Goal: Communication & Community: Answer question/provide support

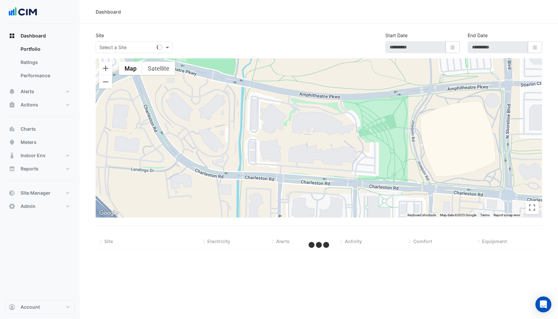
select select "***"
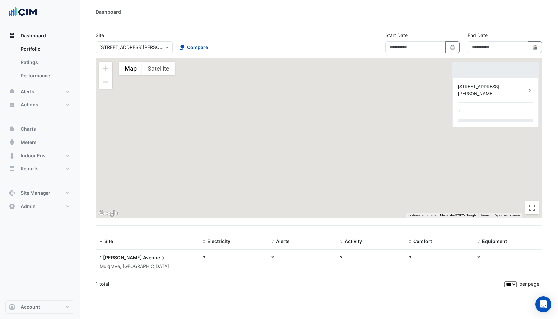
type input "**********"
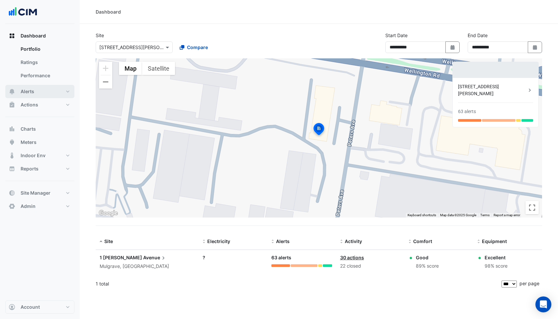
click at [31, 92] on span "Alerts" at bounding box center [28, 91] width 14 height 7
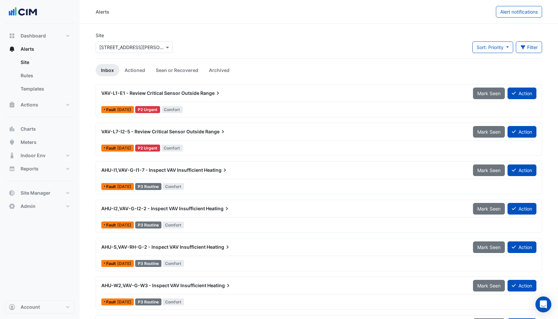
click at [117, 46] on input "text" at bounding box center [127, 47] width 56 height 7
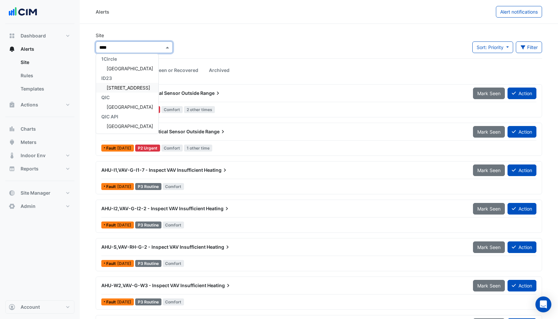
scroll to position [3, 0]
type input "******"
click at [125, 107] on span "[GEOGRAPHIC_DATA]" at bounding box center [130, 107] width 46 height 6
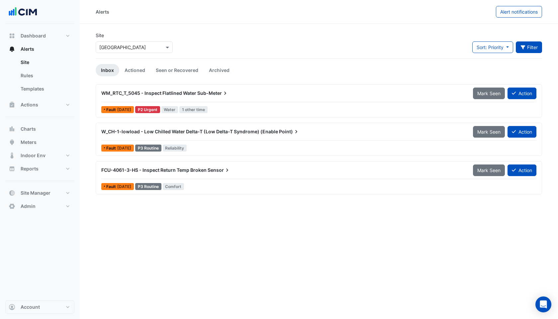
click at [534, 46] on button "Filter" at bounding box center [529, 48] width 27 height 12
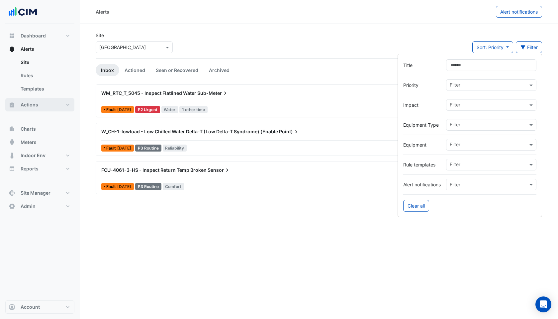
click at [33, 105] on span "Actions" at bounding box center [30, 105] width 18 height 7
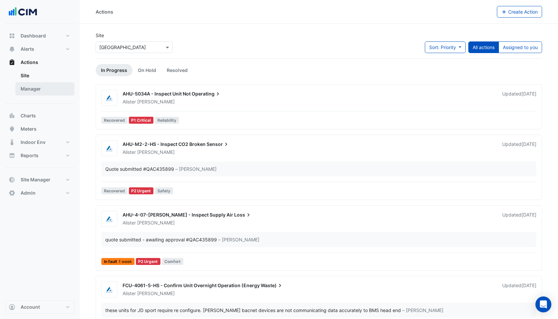
click at [38, 90] on link "Manager" at bounding box center [44, 88] width 59 height 13
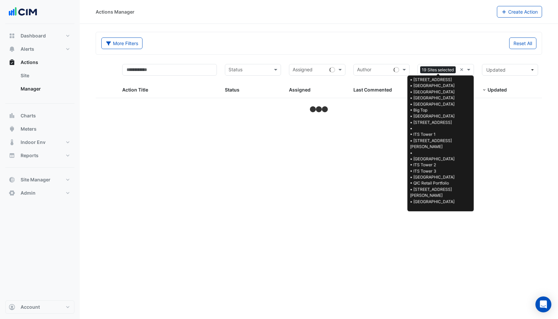
select select "***"
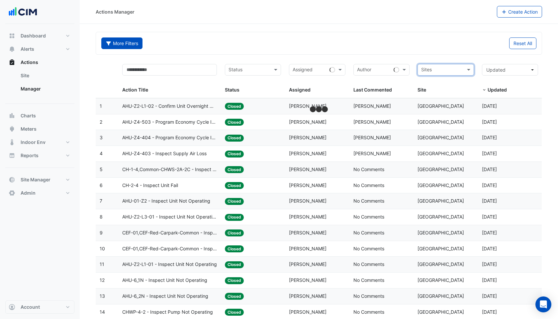
click at [126, 41] on button "More Filters" at bounding box center [121, 44] width 41 height 12
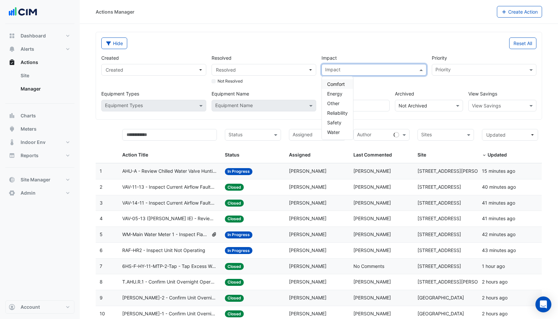
click at [381, 70] on input "text" at bounding box center [370, 70] width 90 height 7
click at [339, 129] on div "Water" at bounding box center [337, 133] width 31 height 10
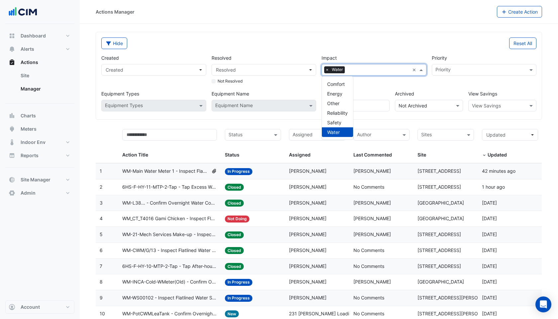
click at [348, 32] on div "Hide Reset All Created Created Resolved Resolved Not Resolved Impact Impact × W…" at bounding box center [319, 76] width 446 height 88
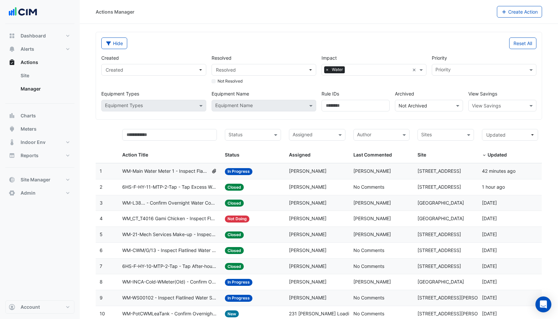
click at [434, 134] on input "text" at bounding box center [441, 136] width 41 height 8
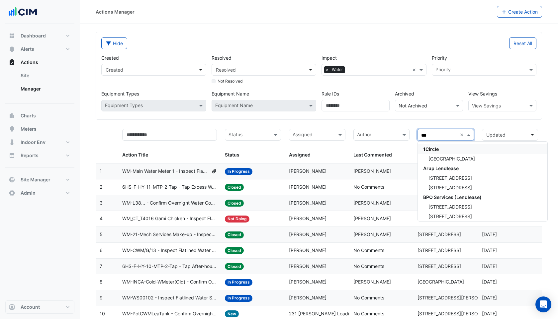
type input "****"
click at [450, 198] on span "[GEOGRAPHIC_DATA]" at bounding box center [451, 198] width 46 height 6
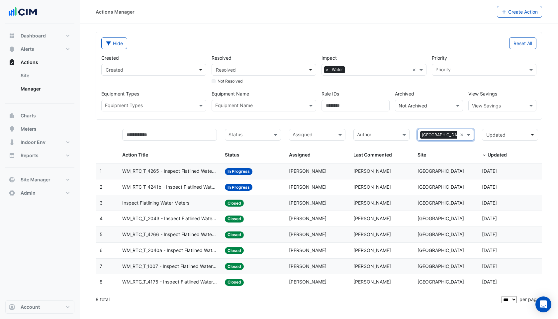
click at [322, 296] on div "8 total" at bounding box center [298, 300] width 405 height 17
click at [169, 200] on span "Inspect Flatlining Water Meters" at bounding box center [155, 204] width 67 height 8
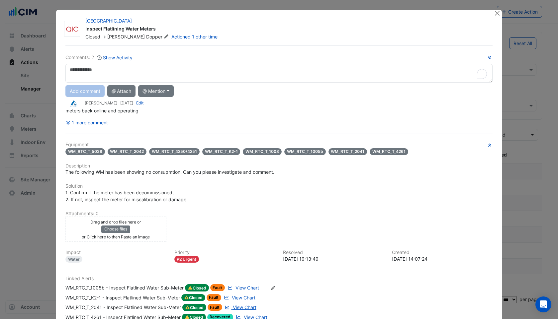
scroll to position [85, 0]
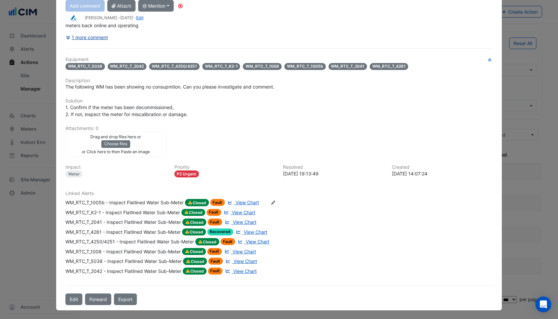
click at [97, 39] on button "1 more comment" at bounding box center [86, 38] width 43 height 12
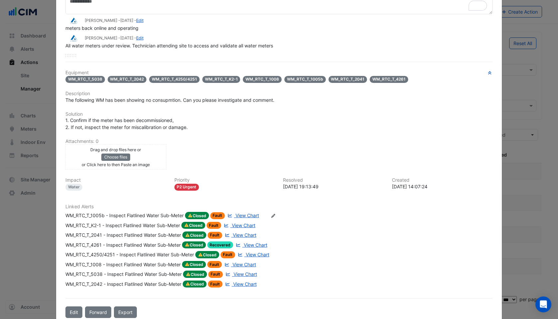
scroll to position [81, 0]
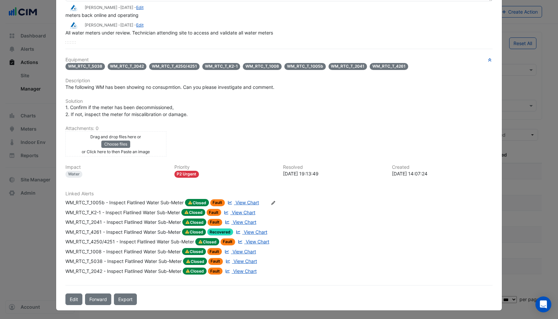
click at [245, 203] on span "View Chart" at bounding box center [247, 203] width 24 height 6
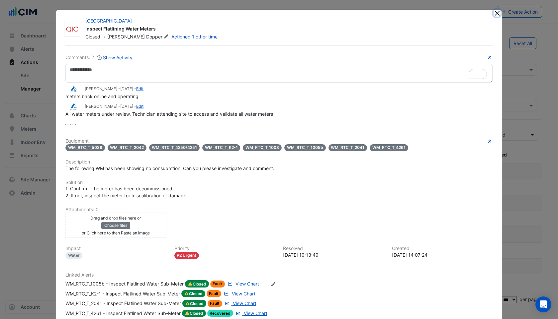
click at [495, 13] on button "Close" at bounding box center [497, 13] width 7 height 7
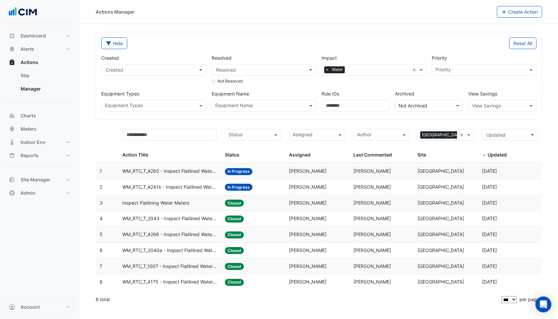
click at [179, 267] on span "WM_RTC_T_1007 - Inspect Flatlined Water Sub-Meter" at bounding box center [169, 267] width 95 height 8
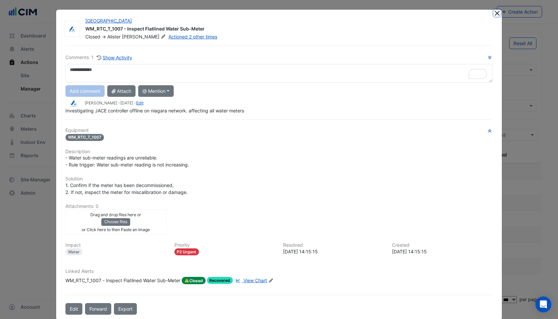
click at [495, 12] on button "Close" at bounding box center [497, 13] width 7 height 7
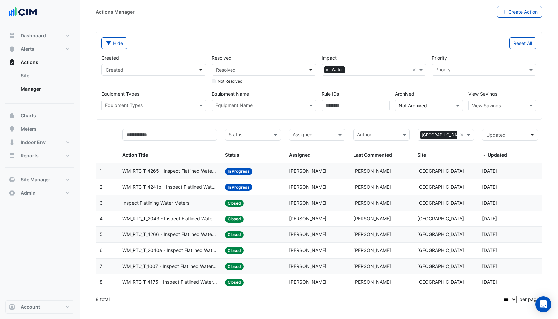
click at [172, 189] on span "WM_RTC_T_4241b - Inspect Flatlined Water Sub-Meter" at bounding box center [169, 188] width 95 height 8
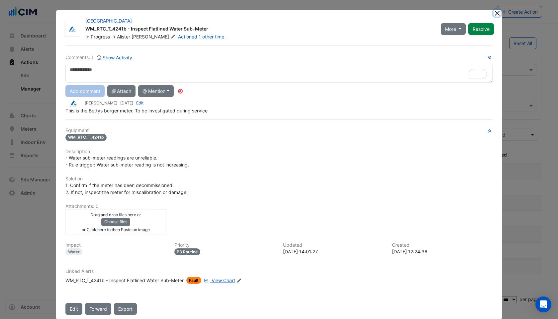
click at [500, 12] on button "Close" at bounding box center [497, 13] width 7 height 7
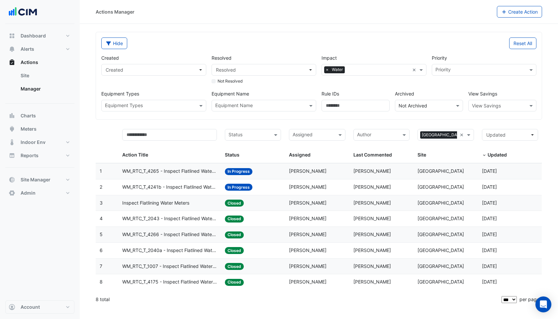
click at [173, 170] on span "WM_RTC_T_4265 - Inspect Flatlined Water Sub-Meter" at bounding box center [169, 172] width 95 height 8
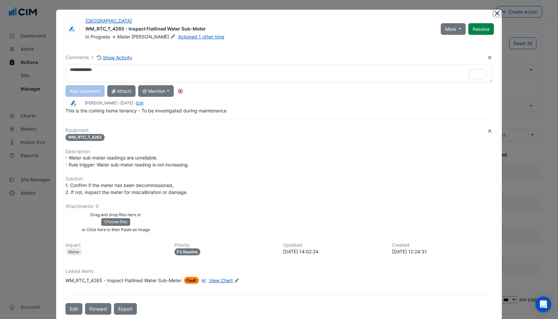
click at [498, 12] on button "Close" at bounding box center [497, 13] width 7 height 7
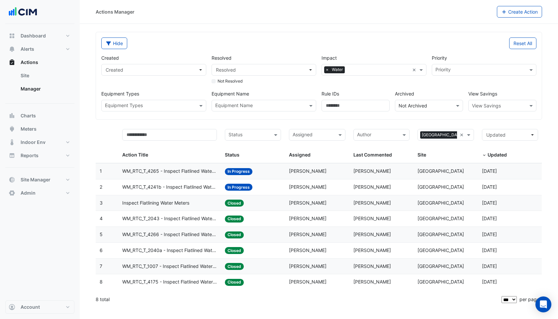
click at [163, 204] on span "Inspect Flatlining Water Meters" at bounding box center [155, 204] width 67 height 8
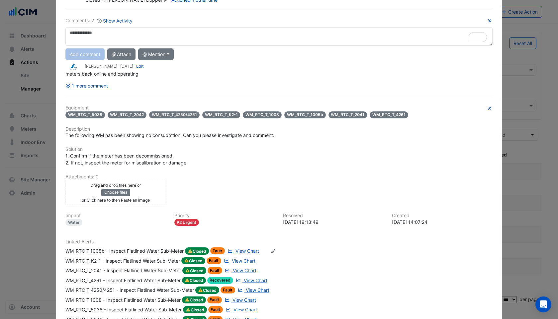
scroll to position [37, 0]
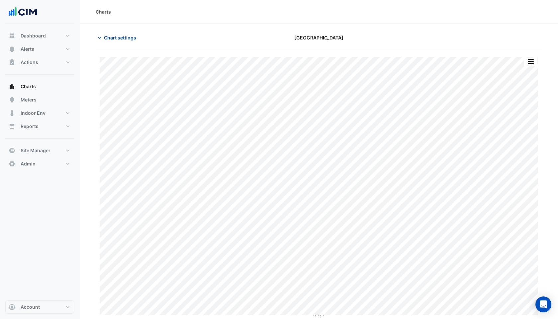
click at [113, 37] on span "Chart settings" at bounding box center [120, 37] width 32 height 7
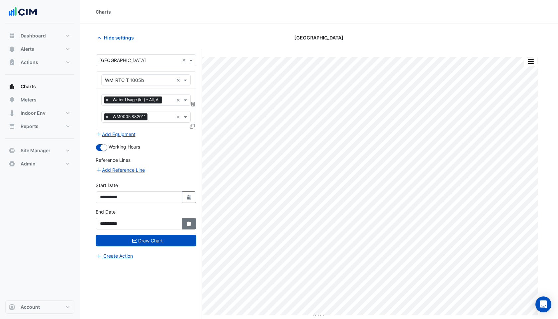
click at [187, 220] on button "Select Date" at bounding box center [189, 224] width 15 height 12
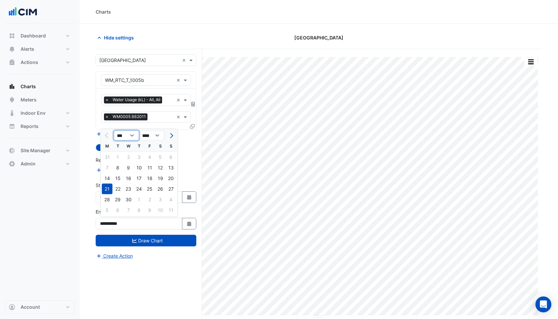
click at [125, 134] on select "*** *** *** *** *** *** *** *** ***" at bounding box center [126, 136] width 25 height 10
select select "*"
click at [114, 131] on select "*** *** *** *** *** *** *** *** ***" at bounding box center [126, 136] width 25 height 10
click at [104, 209] on div "30" at bounding box center [107, 210] width 11 height 11
type input "**********"
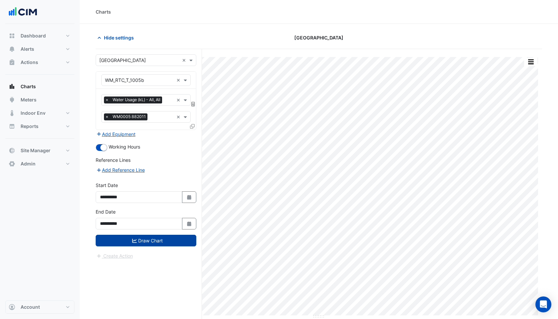
click at [123, 240] on button "Draw Chart" at bounding box center [146, 241] width 101 height 12
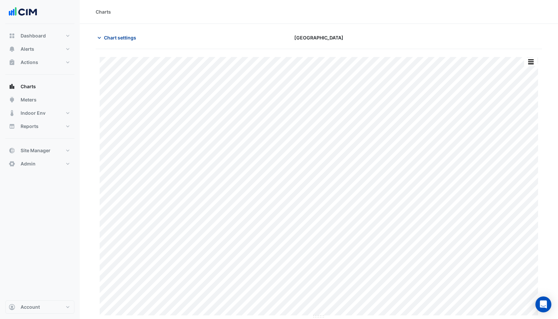
click at [122, 39] on span "Chart settings" at bounding box center [120, 37] width 32 height 7
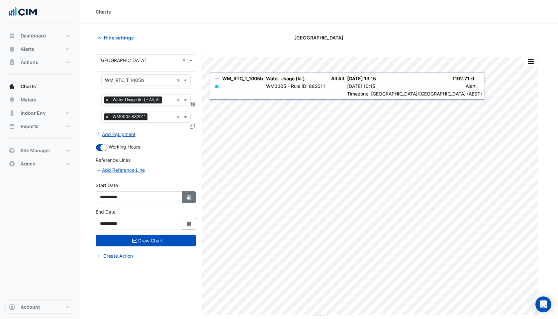
click at [188, 195] on icon "button" at bounding box center [189, 197] width 4 height 5
select select "*"
select select "****"
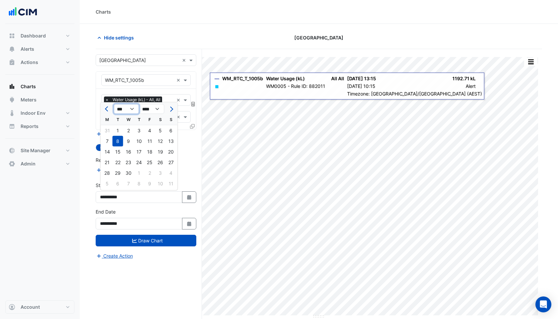
click at [120, 108] on select "*** *** *** *** *** ***" at bounding box center [126, 109] width 25 height 10
select select "*"
click at [114, 104] on select "*** *** *** *** *** ***" at bounding box center [126, 109] width 25 height 10
click at [130, 130] on div "1" at bounding box center [128, 131] width 11 height 11
type input "**********"
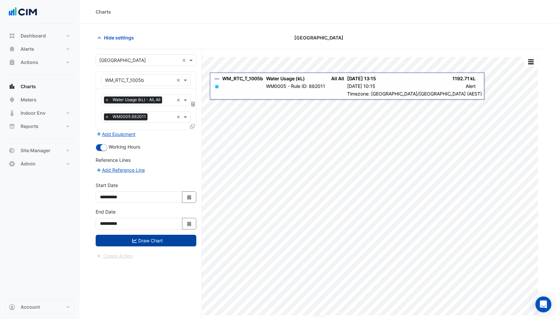
click at [142, 241] on button "Draw Chart" at bounding box center [146, 241] width 101 height 12
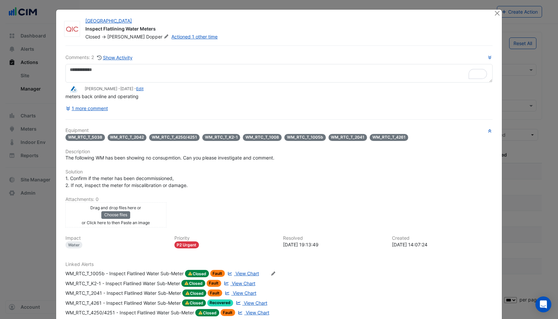
select select "***"
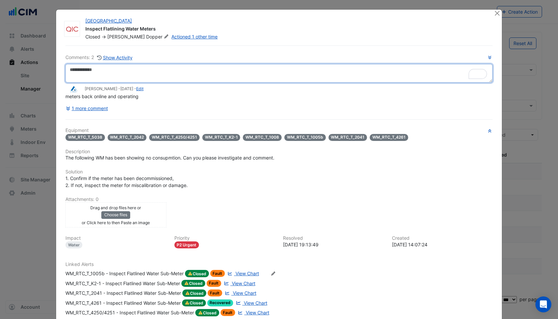
scroll to position [37, 0]
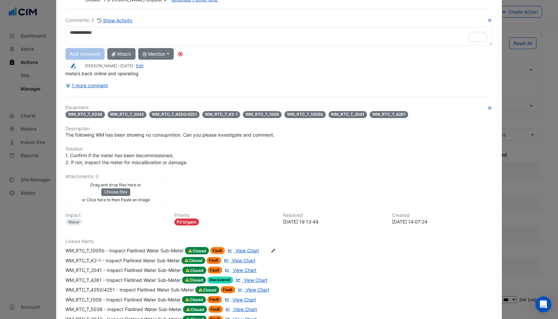
click at [130, 260] on div "WM_RTC_T_K2-1 - Inspect Flatlined Water Sub-Meter" at bounding box center [122, 260] width 115 height 7
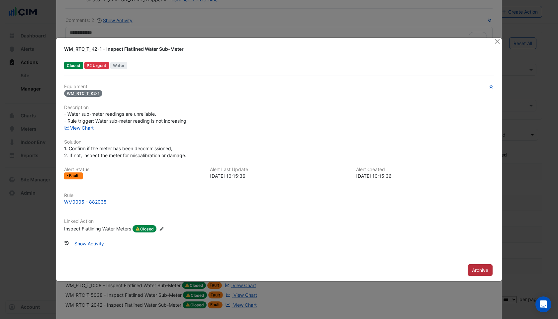
click at [481, 270] on button "Archive" at bounding box center [480, 271] width 25 height 12
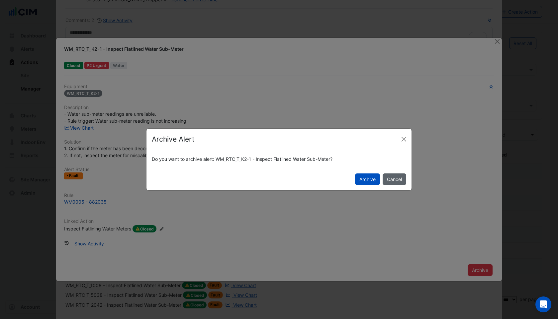
click at [398, 180] on button "Cancel" at bounding box center [395, 180] width 24 height 12
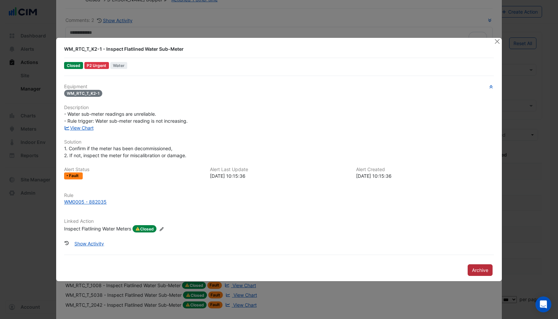
click at [481, 270] on button "Archive" at bounding box center [480, 271] width 25 height 12
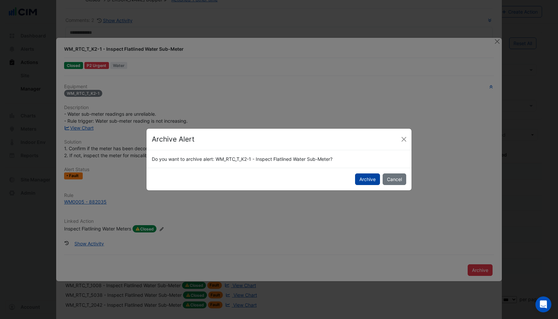
click at [362, 182] on button "Archive" at bounding box center [367, 180] width 25 height 12
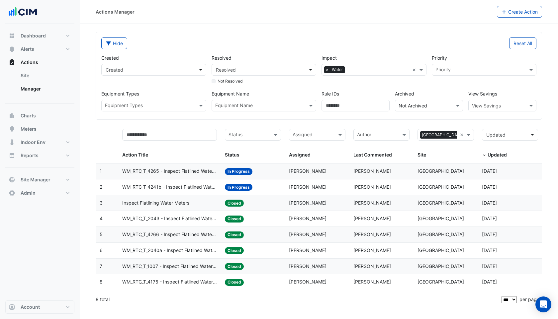
click at [155, 202] on span "Inspect Flatlining Water Meters" at bounding box center [155, 204] width 67 height 8
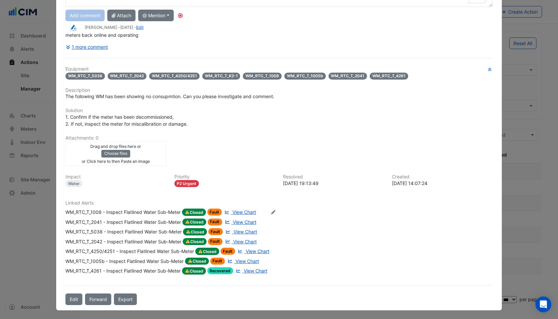
scroll to position [0, 0]
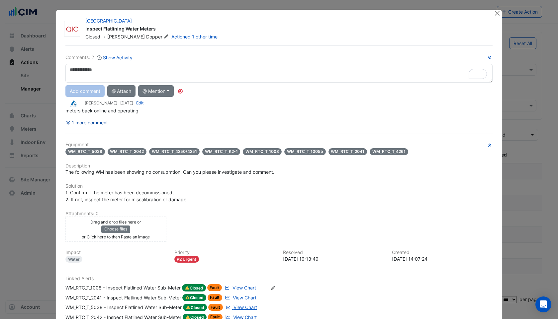
click at [91, 126] on button "1 more comment" at bounding box center [86, 123] width 43 height 12
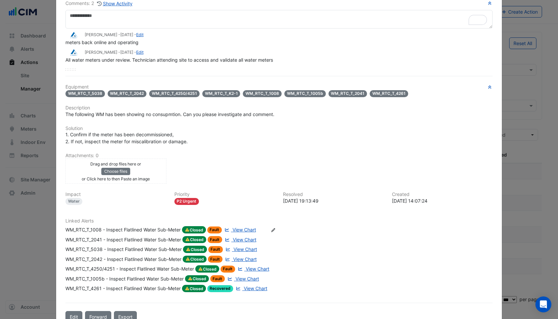
scroll to position [71, 0]
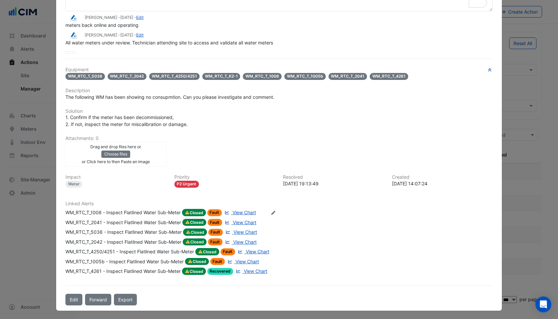
click at [104, 260] on div "WM_RTC_T_1005b - Inspect Flatlined Water Sub-Meter" at bounding box center [124, 261] width 118 height 7
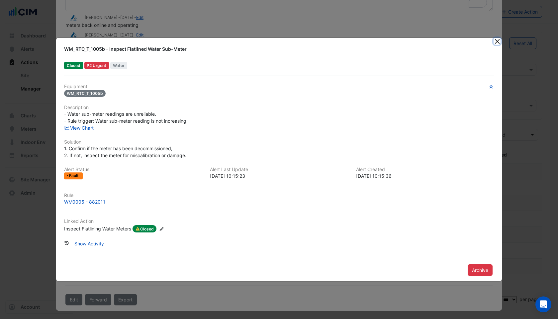
click at [495, 43] on button "Close" at bounding box center [497, 41] width 7 height 7
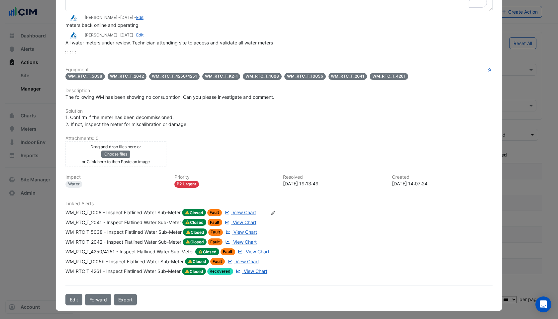
scroll to position [0, 0]
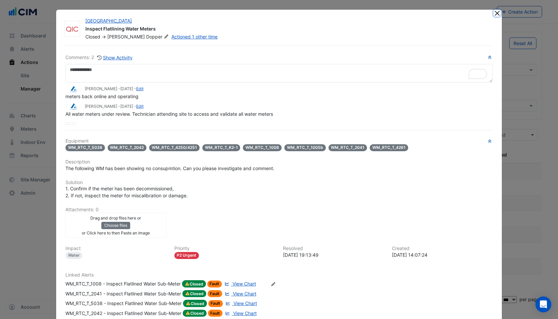
click at [498, 11] on button "Close" at bounding box center [497, 13] width 7 height 7
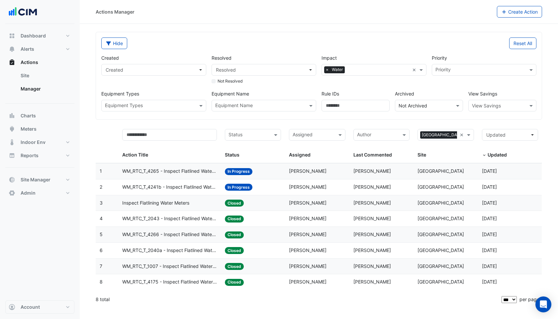
click at [169, 201] on span "Inspect Flatlining Water Meters" at bounding box center [155, 204] width 67 height 8
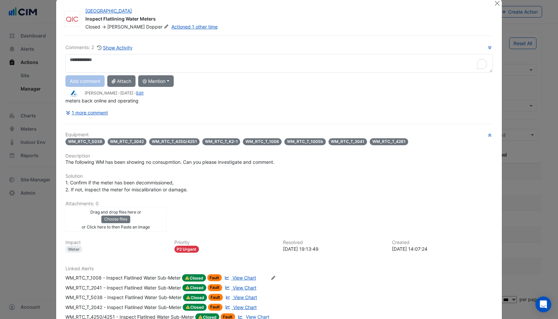
scroll to position [13, 0]
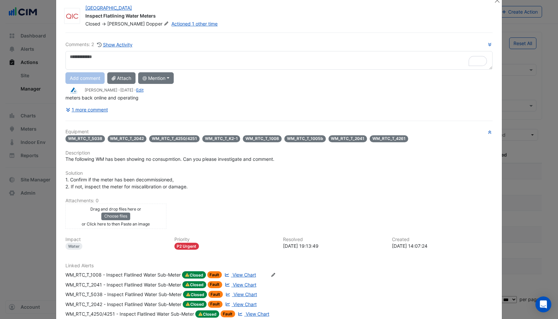
click at [244, 273] on span "View Chart" at bounding box center [244, 275] width 24 height 6
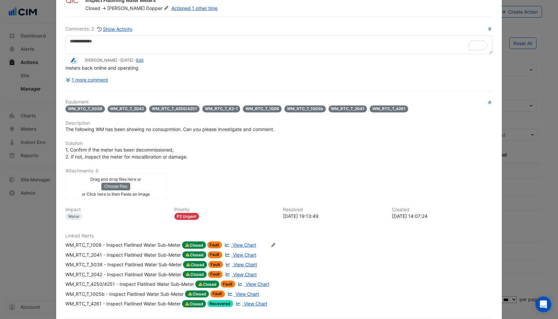
scroll to position [26, 0]
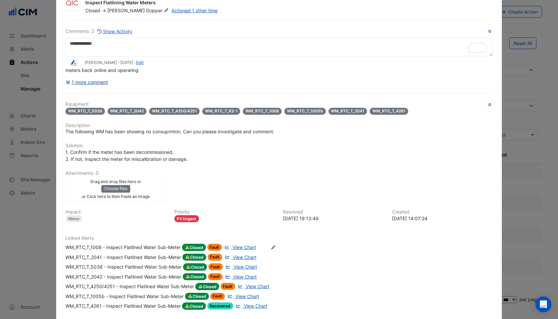
click at [82, 82] on button "1 more comment" at bounding box center [86, 82] width 43 height 12
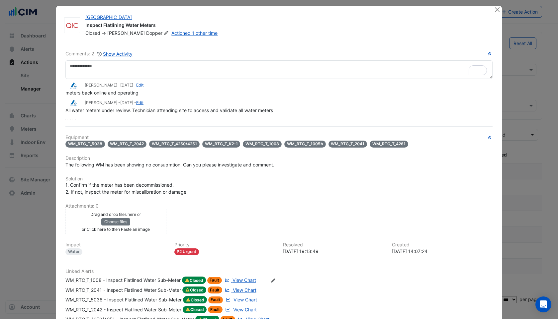
scroll to position [5, 0]
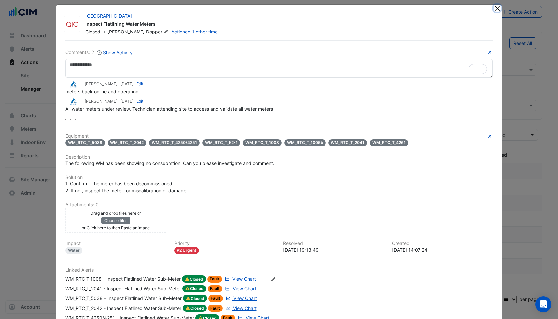
click at [499, 9] on button "Close" at bounding box center [497, 8] width 7 height 7
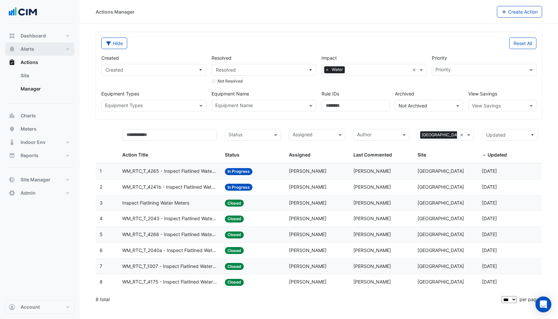
click at [38, 48] on button "Alerts" at bounding box center [39, 49] width 69 height 13
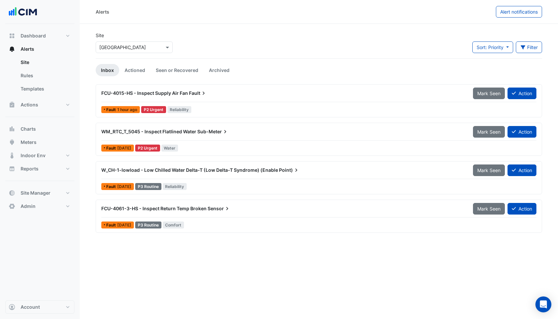
click at [206, 135] on div "WM_RTC_T_5045 - Inspect Flatlined Water Sub-Meter" at bounding box center [283, 132] width 372 height 12
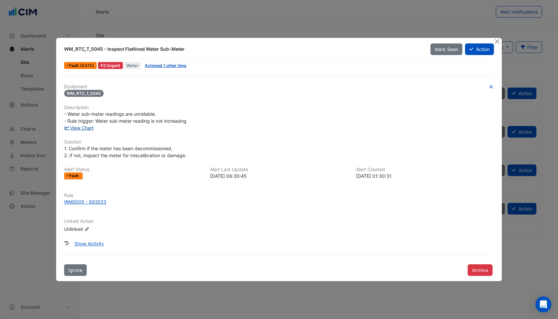
click at [83, 128] on link "View Chart" at bounding box center [79, 128] width 30 height 6
click at [177, 67] on link "Actioned 1 other time" at bounding box center [166, 65] width 42 height 5
click at [83, 129] on link "View Chart" at bounding box center [79, 128] width 30 height 6
click at [479, 49] on button "Action" at bounding box center [479, 50] width 29 height 12
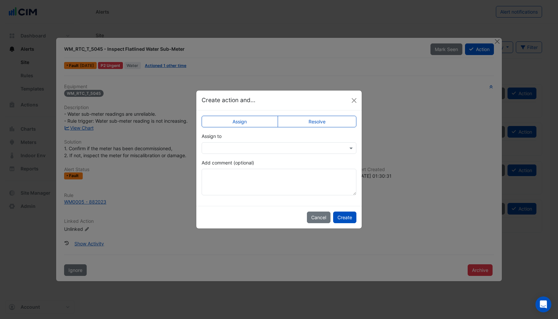
click at [304, 145] on input "text" at bounding box center [272, 148] width 134 height 7
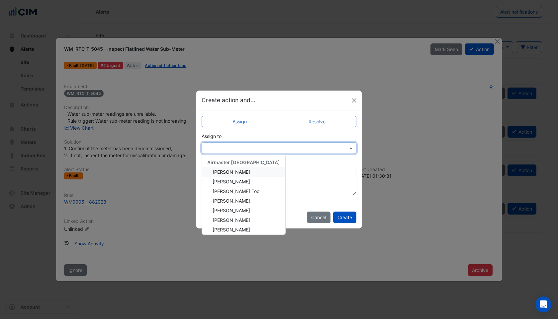
click at [327, 132] on div "Assign Resolve Assign to Airmaster Australia Alister Cawthorne Allan Balfe Dona…" at bounding box center [278, 159] width 165 height 96
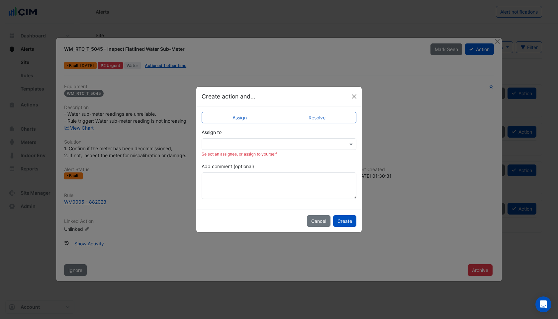
click at [320, 120] on label "Resolve" at bounding box center [317, 118] width 79 height 12
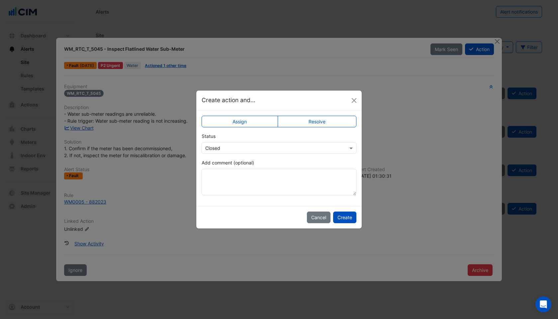
click at [298, 144] on div "Select Status × Closed" at bounding box center [279, 148] width 155 height 12
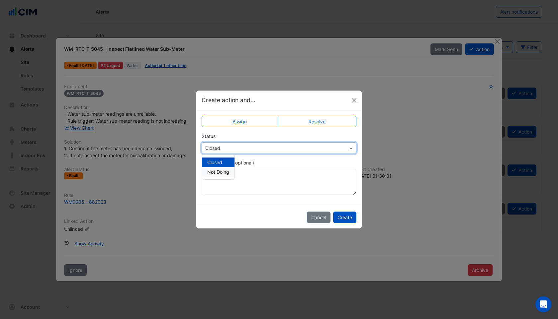
click at [222, 174] on span "Not Doing" at bounding box center [218, 172] width 22 height 6
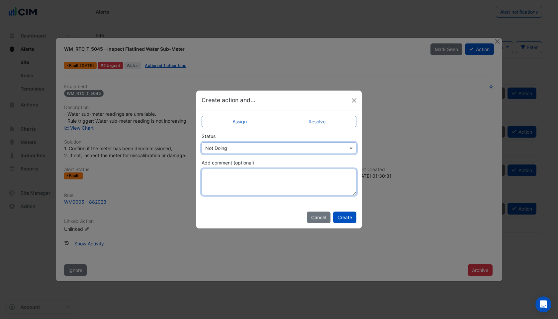
click at [223, 174] on textarea "Add comment (optional)" at bounding box center [279, 182] width 155 height 27
click at [235, 175] on textarea "**********" at bounding box center [279, 182] width 155 height 27
type textarea "**********"
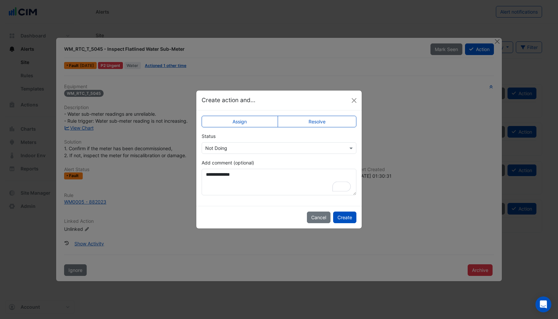
click at [257, 119] on label "Assign" at bounding box center [240, 122] width 76 height 12
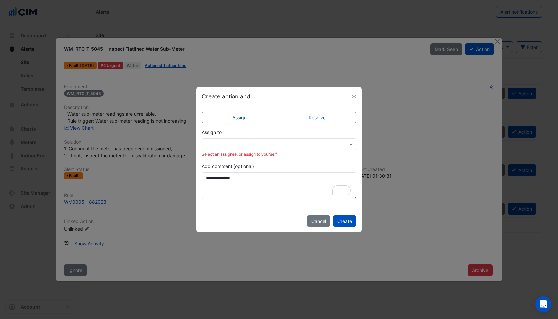
click at [250, 143] on input "text" at bounding box center [272, 144] width 134 height 7
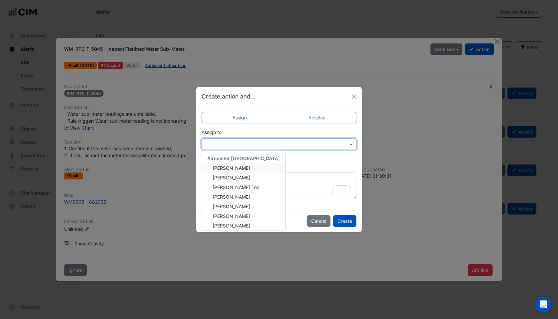
click at [250, 168] on span "[PERSON_NAME]" at bounding box center [232, 168] width 38 height 6
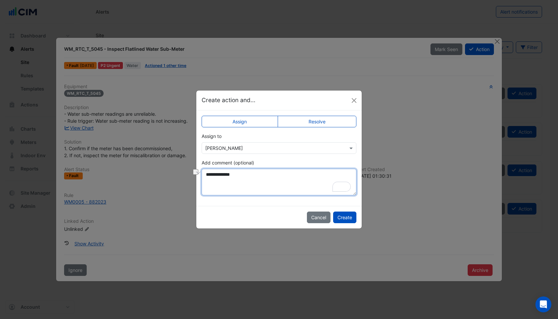
drag, startPoint x: 253, startPoint y: 176, endPoint x: 191, endPoint y: 176, distance: 62.1
click at [191, 176] on ngb-modal-window "**********" at bounding box center [279, 159] width 558 height 319
type textarea "**********"
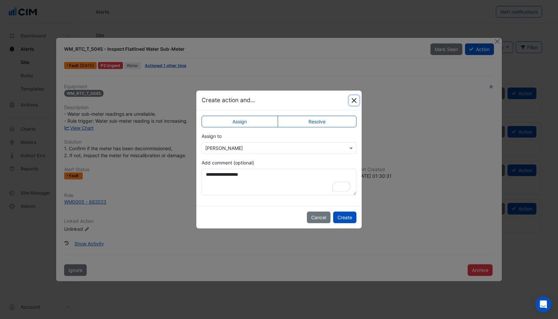
click at [356, 100] on button "Close" at bounding box center [354, 101] width 10 height 10
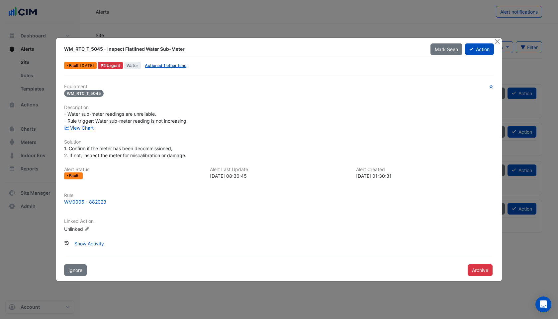
drag, startPoint x: 69, startPoint y: 65, endPoint x: 90, endPoint y: 68, distance: 21.7
click at [90, 68] on div "Fault 1 week ago" at bounding box center [80, 65] width 33 height 7
click at [105, 84] on div "Equipment WM_RTC_T_5045 Description - Water sub-meter readings are unreliable. …" at bounding box center [278, 176] width 435 height 201
click at [497, 40] on button "Close" at bounding box center [497, 41] width 7 height 7
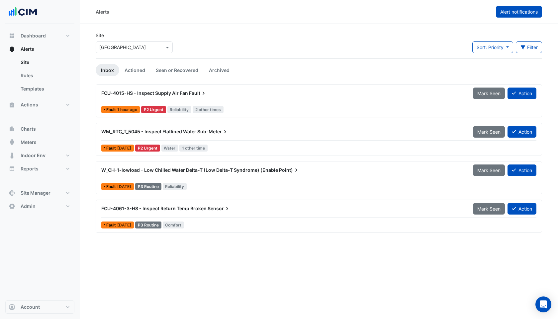
click at [516, 12] on span "Alert notifications" at bounding box center [519, 12] width 38 height 6
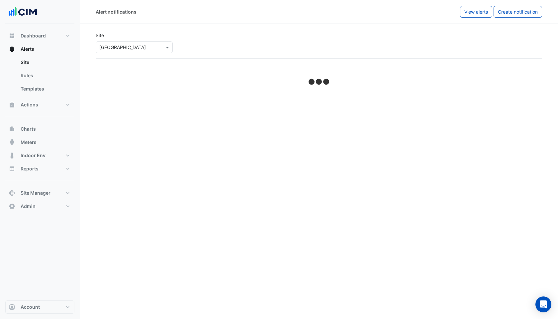
select select "******"
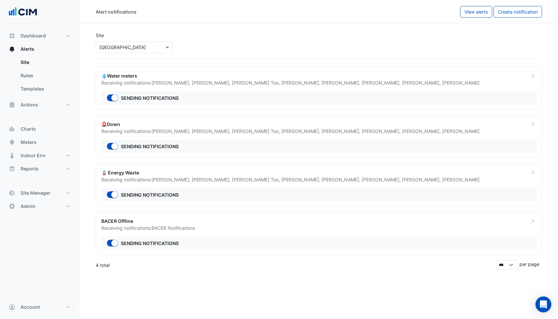
click at [167, 80] on span "Greg Broad ," at bounding box center [171, 83] width 40 height 6
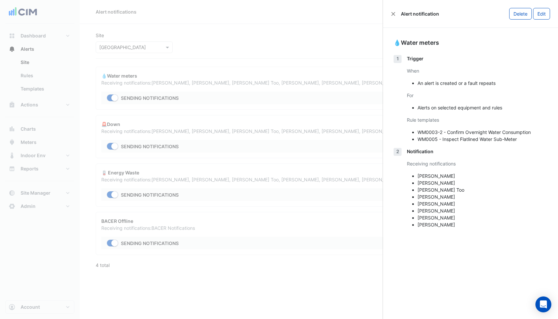
drag, startPoint x: 418, startPoint y: 221, endPoint x: 459, endPoint y: 225, distance: 41.1
click at [459, 225] on ul "[PERSON_NAME] [PERSON_NAME] [PERSON_NAME] Too [PERSON_NAME] [PERSON_NAME] [PERS…" at bounding box center [477, 201] width 140 height 56
click at [459, 225] on li "[PERSON_NAME]" at bounding box center [482, 225] width 130 height 7
drag, startPoint x: 419, startPoint y: 226, endPoint x: 453, endPoint y: 226, distance: 33.6
click at [453, 226] on li "[PERSON_NAME]" at bounding box center [482, 225] width 130 height 7
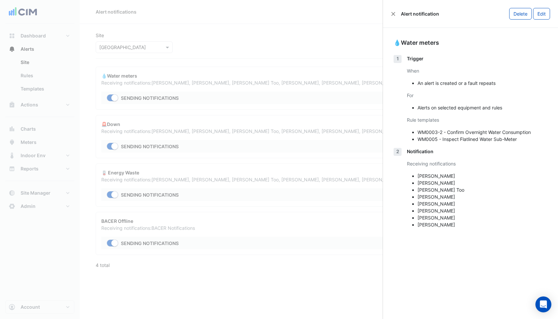
drag, startPoint x: 461, startPoint y: 226, endPoint x: 417, endPoint y: 227, distance: 44.5
click at [417, 227] on ul "[PERSON_NAME] [PERSON_NAME] [PERSON_NAME] Too [PERSON_NAME] [PERSON_NAME] [PERS…" at bounding box center [477, 201] width 140 height 56
drag, startPoint x: 418, startPoint y: 177, endPoint x: 461, endPoint y: 224, distance: 64.2
click at [461, 224] on ul "[PERSON_NAME] [PERSON_NAME] [PERSON_NAME] Too [PERSON_NAME] [PERSON_NAME] [PERS…" at bounding box center [477, 201] width 140 height 56
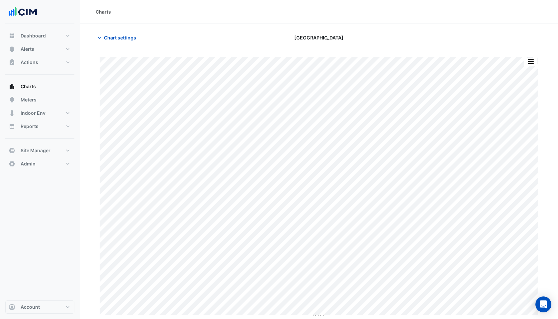
type input "**********"
click at [124, 37] on span "Chart settings" at bounding box center [120, 37] width 32 height 7
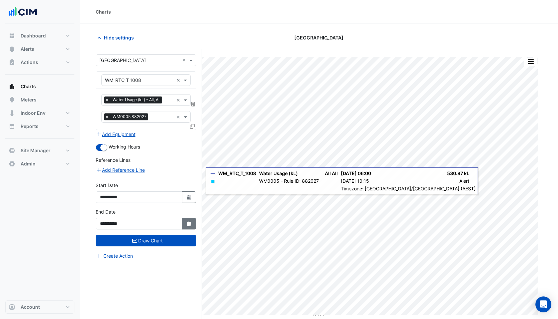
click at [189, 225] on icon "Select Date" at bounding box center [189, 224] width 6 height 5
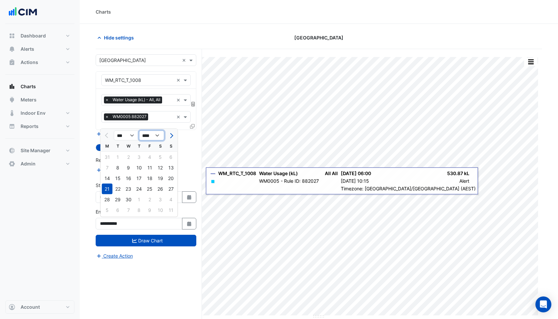
click at [151, 136] on select "**** **** **** **** **** **** **** **** **** **** ****" at bounding box center [151, 136] width 25 height 10
click at [171, 136] on span "Next month" at bounding box center [170, 135] width 5 height 5
click at [172, 134] on button "Next month" at bounding box center [171, 136] width 8 height 11
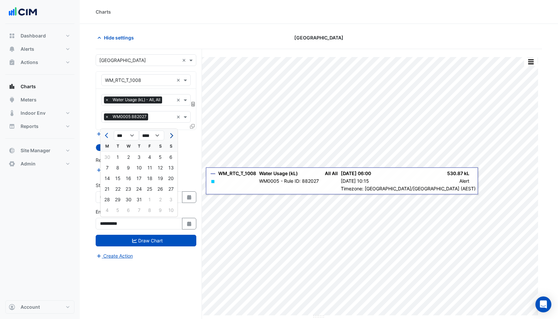
select select "*"
click at [122, 198] on div "26" at bounding box center [118, 200] width 11 height 11
type input "**********"
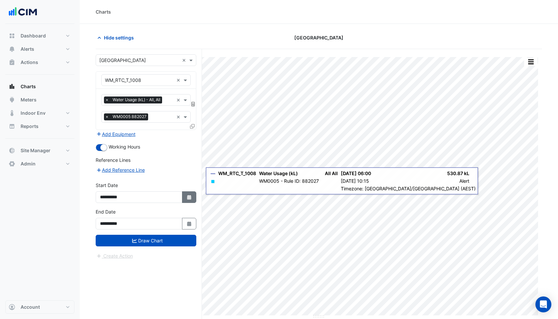
click at [190, 193] on button "Select Date" at bounding box center [189, 198] width 15 height 12
select select "*"
select select "****"
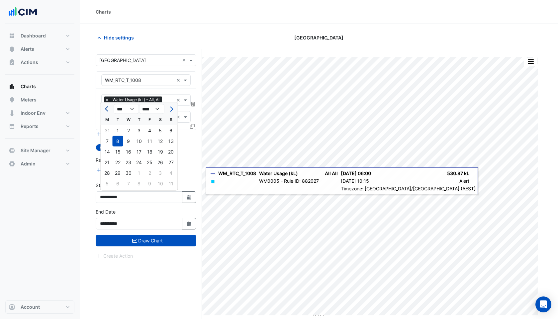
click at [105, 110] on button "Previous month" at bounding box center [107, 109] width 8 height 11
click at [106, 109] on span "Previous month" at bounding box center [107, 109] width 5 height 5
select select "*"
click at [132, 130] on div "1" at bounding box center [128, 131] width 11 height 11
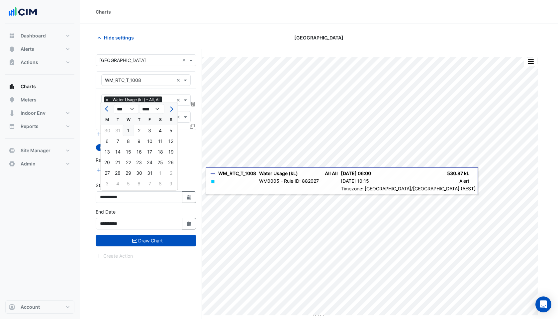
type input "**********"
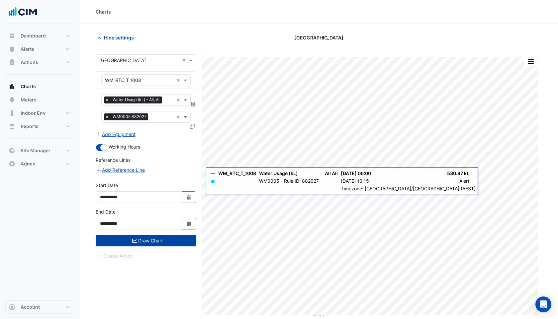
click at [137, 242] on button "Draw Chart" at bounding box center [146, 241] width 101 height 12
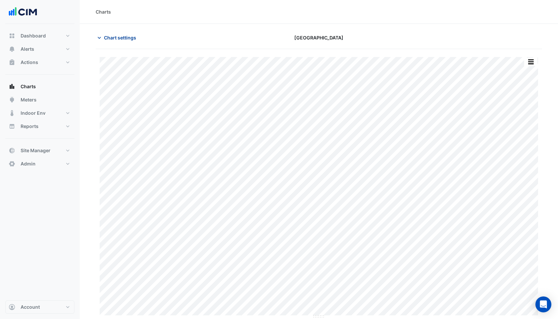
click at [105, 39] on span "Chart settings" at bounding box center [120, 37] width 32 height 7
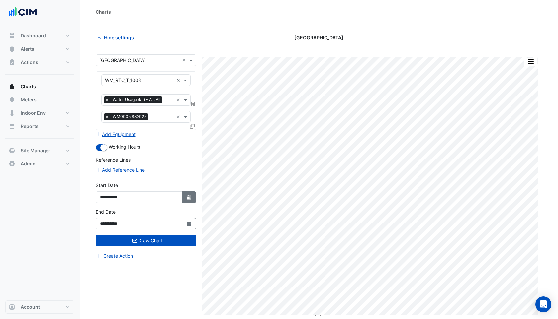
click at [187, 194] on button "Select Date" at bounding box center [189, 198] width 15 height 12
select select "****"
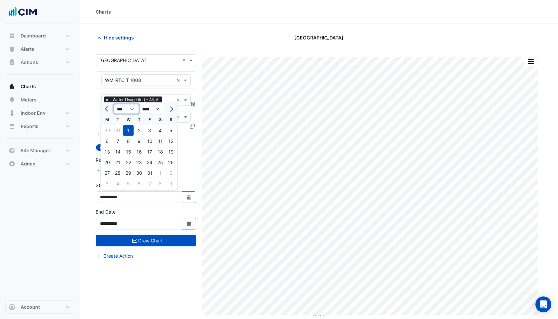
click at [123, 108] on select "*** *** *** *** *** *** *** ***" at bounding box center [126, 109] width 25 height 10
click at [108, 108] on span "Previous month" at bounding box center [107, 109] width 5 height 5
select select "**"
select select "****"
click at [108, 108] on span "Previous month" at bounding box center [107, 109] width 5 height 5
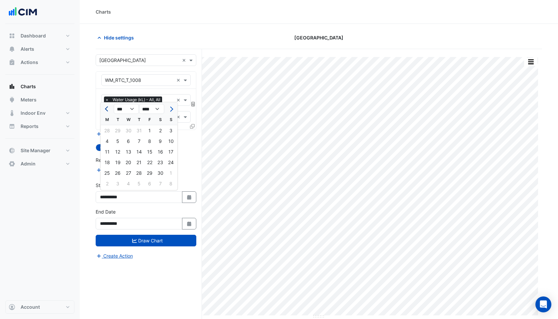
click at [108, 108] on span "Previous month" at bounding box center [107, 109] width 5 height 5
select select "*"
click at [171, 130] on div "1" at bounding box center [171, 131] width 11 height 11
type input "**********"
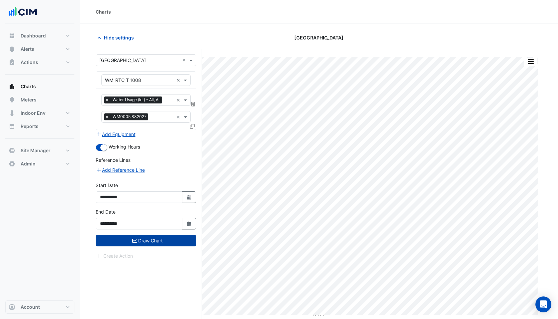
click at [138, 240] on button "Draw Chart" at bounding box center [146, 241] width 101 height 12
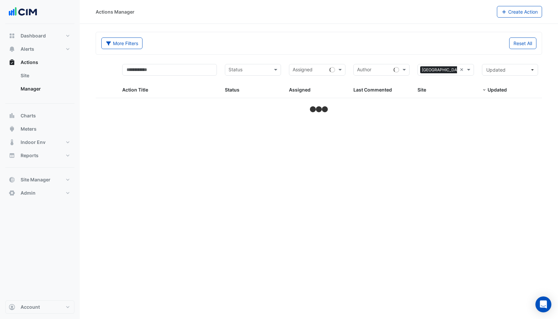
select select "***"
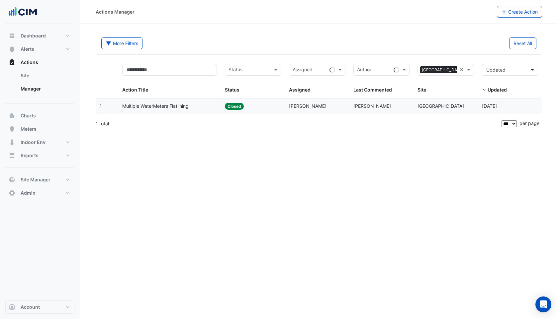
click at [163, 104] on span "Multiple WaterMeters Flatlining" at bounding box center [155, 107] width 66 height 8
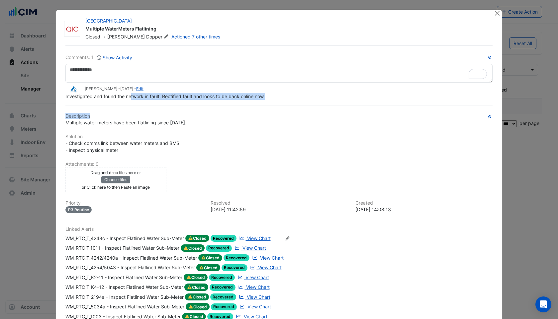
drag, startPoint x: 130, startPoint y: 111, endPoint x: 239, endPoint y: 115, distance: 109.3
click at [239, 115] on div "Comments: 1 Show Activity [PERSON_NAME] - [DATE] - Edit Investigated and found …" at bounding box center [278, 305] width 435 height 521
click at [239, 115] on h6 "Description" at bounding box center [278, 117] width 427 height 6
click at [496, 12] on button "Close" at bounding box center [497, 13] width 7 height 7
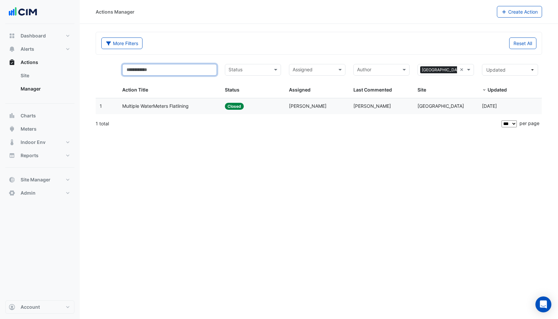
click at [183, 68] on input "text" at bounding box center [169, 70] width 95 height 12
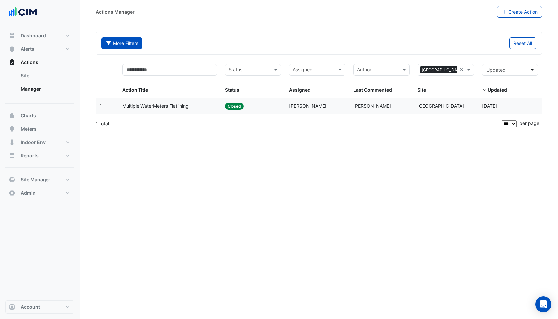
click at [120, 41] on button "More Filters" at bounding box center [121, 44] width 41 height 12
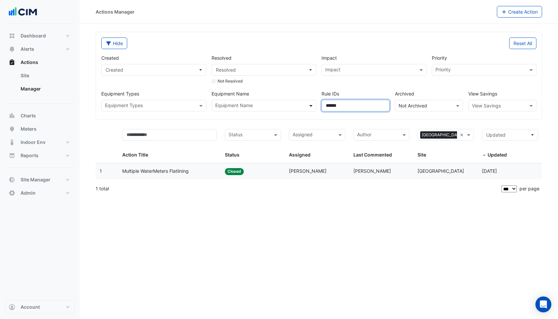
drag, startPoint x: 351, startPoint y: 106, endPoint x: 314, endPoint y: 106, distance: 36.9
click at [314, 106] on div "Created Created Resolved Resolved Not Resolved Impact Impact Priority Priority …" at bounding box center [319, 80] width 440 height 62
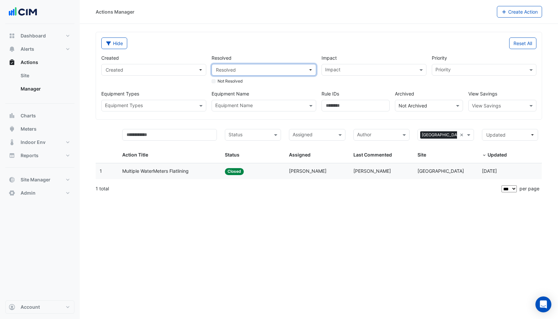
click at [242, 72] on span "Resolved" at bounding box center [262, 69] width 92 height 7
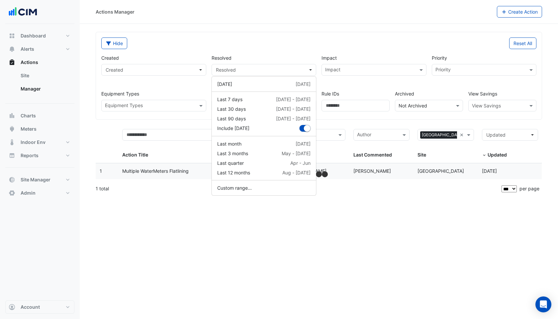
click at [327, 45] on div "Reset All" at bounding box center [430, 44] width 222 height 12
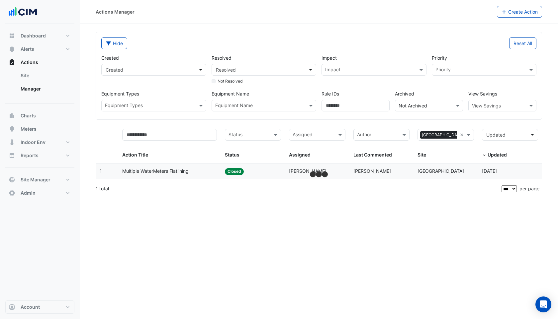
click at [346, 70] on input "text" at bounding box center [370, 70] width 90 height 7
click at [336, 84] on span "Water" at bounding box center [333, 84] width 13 height 6
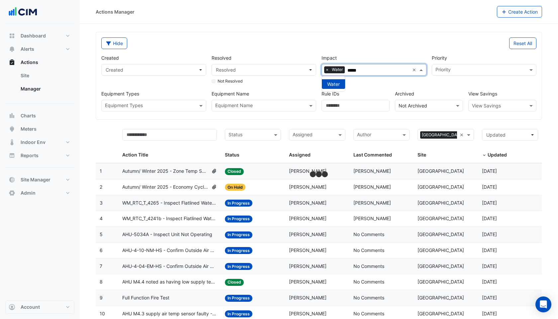
type input "*****"
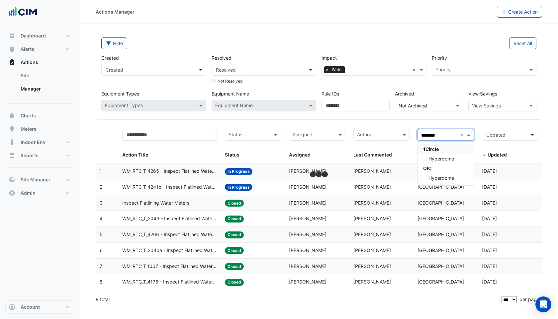
type input "*********"
click at [444, 161] on span "Hyperdome" at bounding box center [441, 159] width 26 height 6
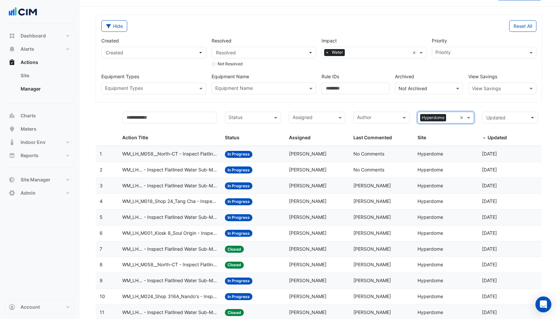
scroll to position [18, 0]
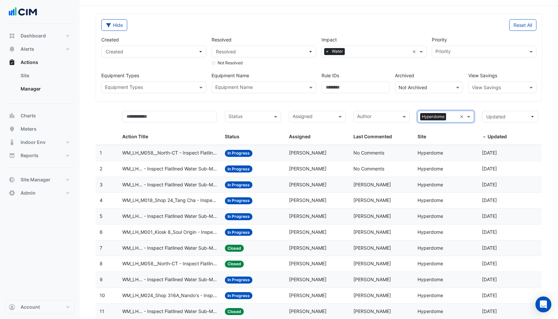
click at [163, 155] on span "WM_LH_M058__North-CT - Inspect Flatlined Water Sub-Meter" at bounding box center [169, 153] width 95 height 8
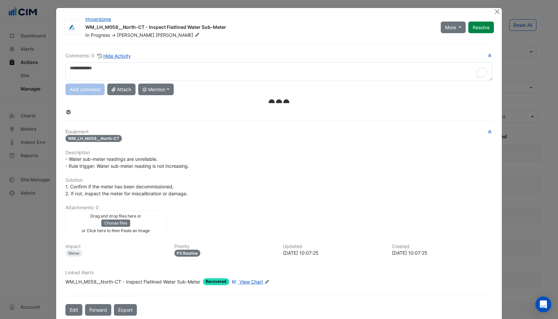
scroll to position [1, 0]
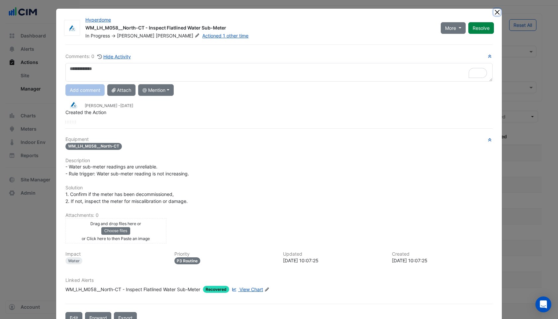
click at [497, 12] on button "Close" at bounding box center [497, 12] width 7 height 7
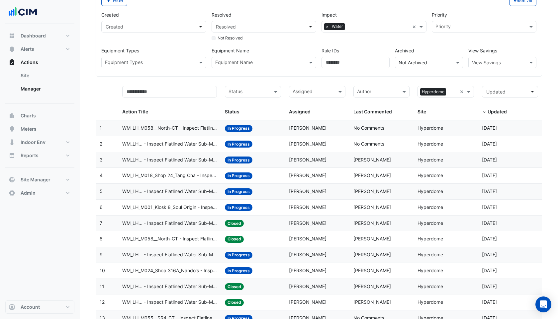
scroll to position [42, 0]
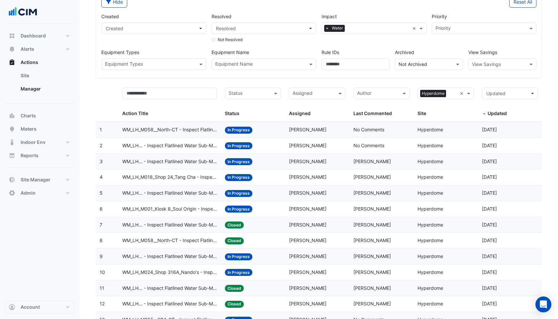
click at [239, 94] on input "text" at bounding box center [248, 94] width 41 height 8
click at [214, 107] on div "Action Title" at bounding box center [169, 103] width 95 height 30
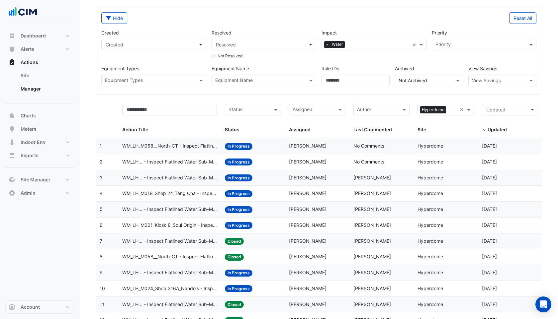
scroll to position [26, 0]
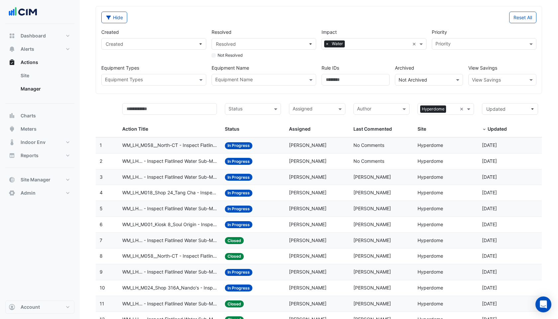
click at [159, 146] on span "WM_LH_M058__North-CT - Inspect Flatlined Water Sub-Meter" at bounding box center [169, 146] width 95 height 8
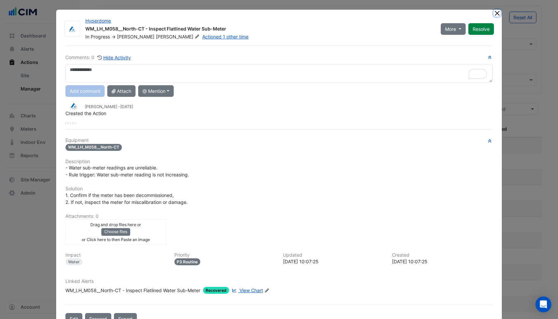
click at [496, 14] on button "Close" at bounding box center [497, 13] width 7 height 7
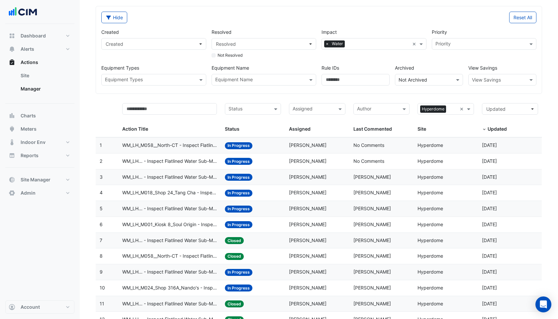
click at [173, 162] on span "WM_LH... - Inspect Flatlined Water Sub-Meter" at bounding box center [169, 162] width 95 height 8
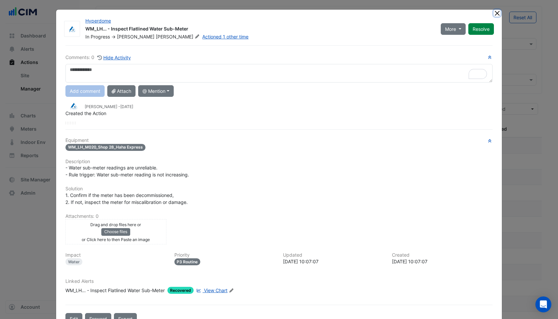
click at [496, 10] on button "Close" at bounding box center [497, 13] width 7 height 7
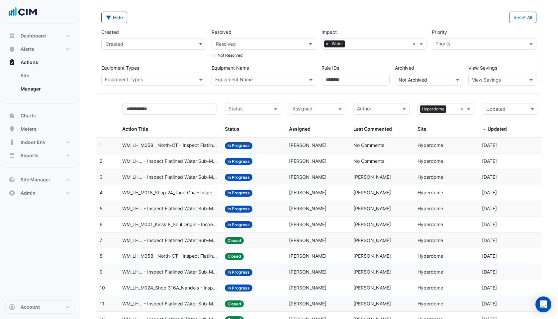
scroll to position [17, 0]
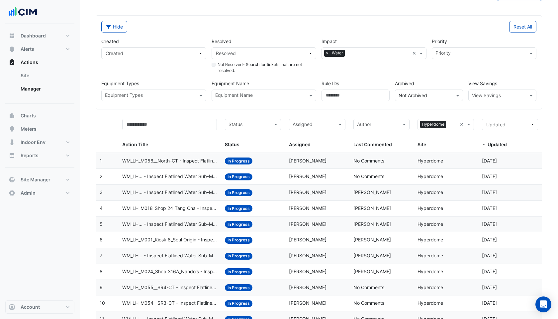
click at [179, 163] on span "WM_LH_M058__North-CT - Inspect Flatlined Water Sub-Meter" at bounding box center [169, 161] width 95 height 8
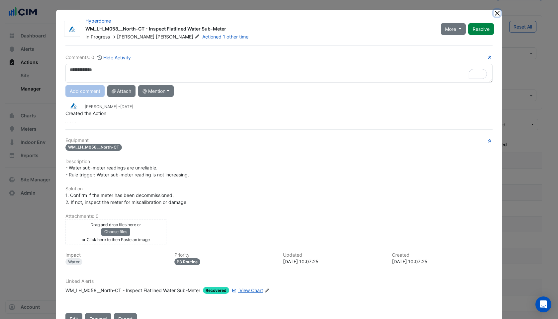
click at [497, 12] on button "Close" at bounding box center [497, 13] width 7 height 7
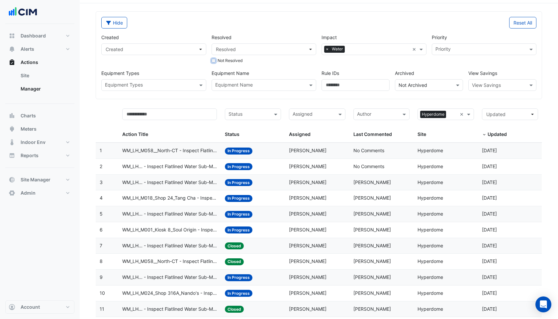
scroll to position [18, 0]
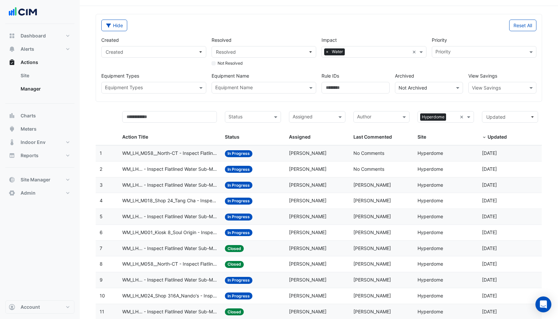
click at [275, 155] on div "Status: In Progress" at bounding box center [253, 154] width 56 height 8
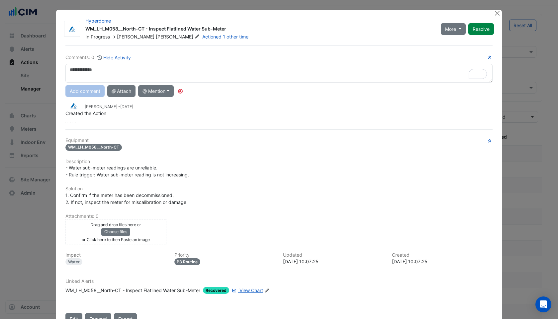
scroll to position [0, 0]
click at [496, 12] on button "Close" at bounding box center [497, 12] width 7 height 7
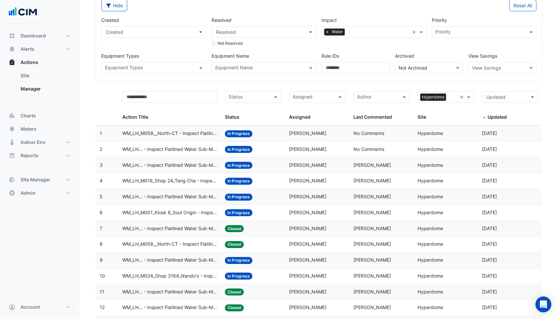
scroll to position [32, 0]
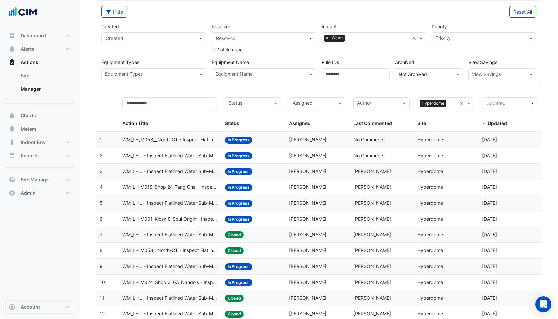
click at [263, 154] on div "Status: In Progress" at bounding box center [253, 156] width 56 height 8
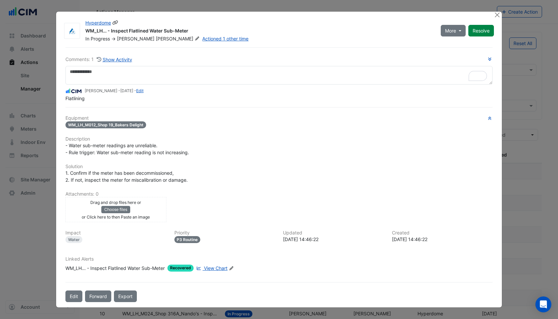
select select "***"
click at [496, 16] on button "Close" at bounding box center [497, 15] width 7 height 7
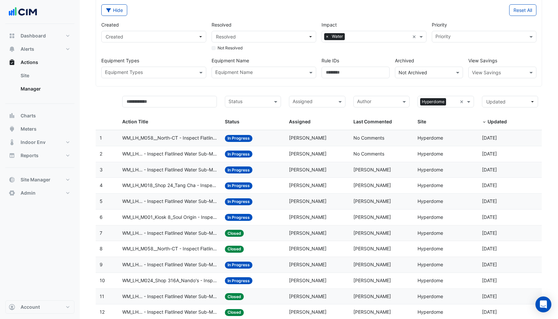
scroll to position [33, 0]
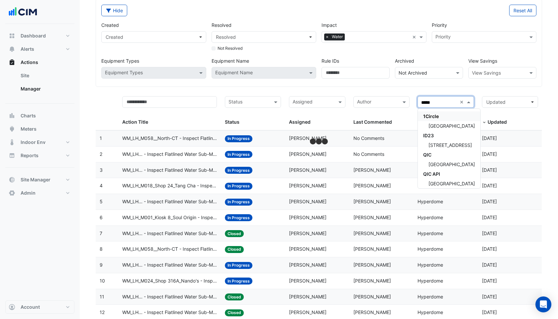
type input "******"
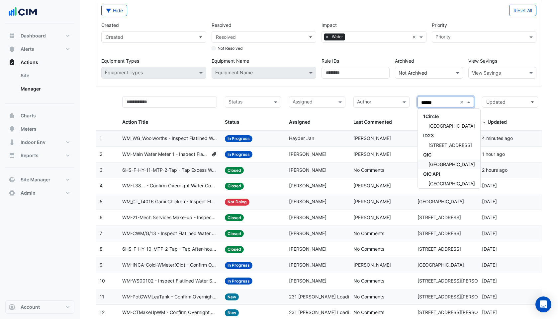
click at [439, 166] on span "[GEOGRAPHIC_DATA]" at bounding box center [451, 165] width 46 height 6
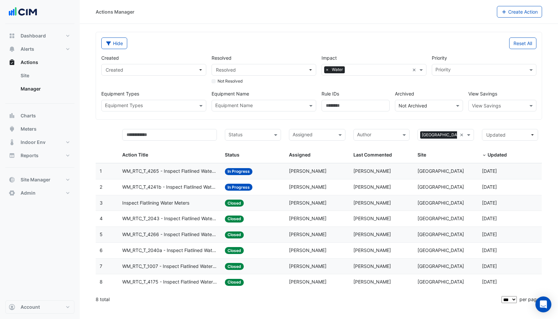
click at [199, 168] on span "WM_RTC_T_4265 - Inspect Flatlined Water Sub-Meter" at bounding box center [169, 172] width 95 height 8
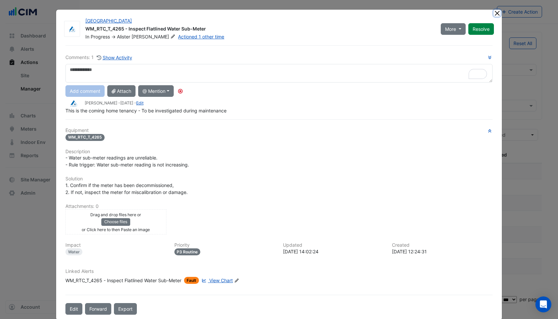
click at [496, 11] on button "Close" at bounding box center [497, 13] width 7 height 7
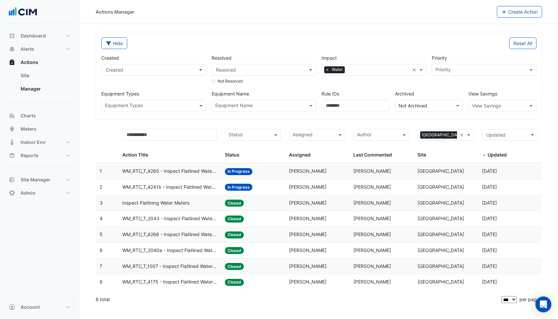
click at [168, 204] on span "Inspect Flatlining Water Meters" at bounding box center [155, 204] width 67 height 8
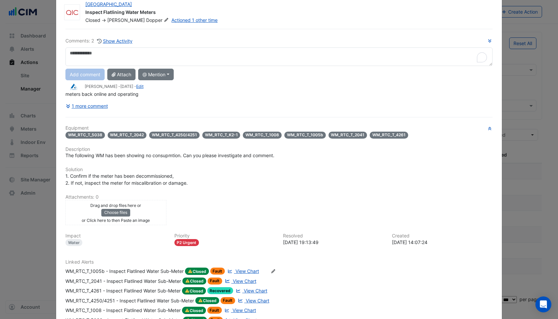
scroll to position [76, 0]
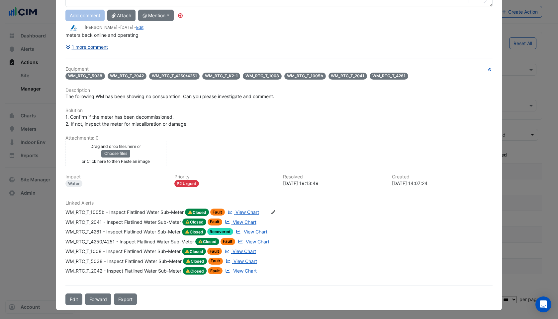
click at [101, 46] on button "1 more comment" at bounding box center [86, 47] width 43 height 12
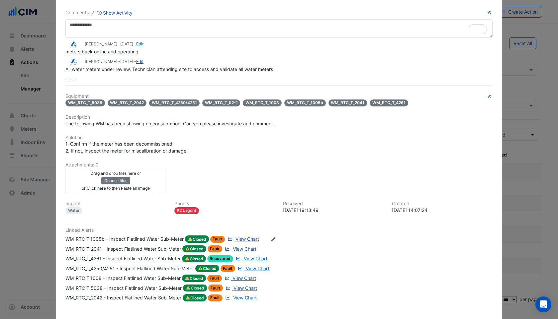
scroll to position [42, 0]
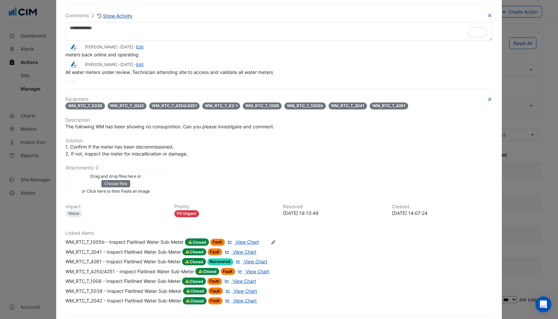
click at [115, 16] on button "Show Activity" at bounding box center [115, 16] width 36 height 8
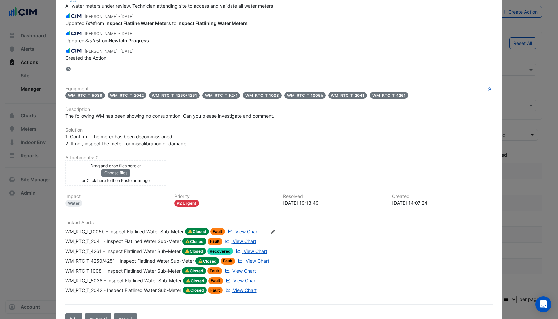
scroll to position [0, 0]
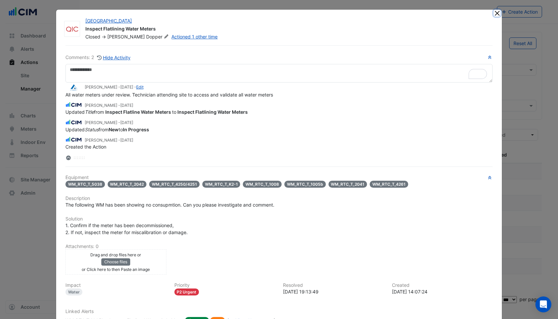
click at [497, 13] on button "Close" at bounding box center [497, 13] width 7 height 7
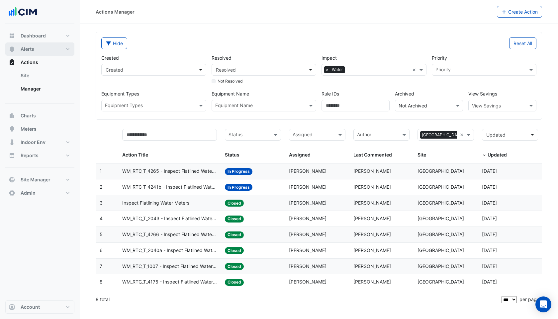
click at [27, 48] on span "Alerts" at bounding box center [28, 49] width 14 height 7
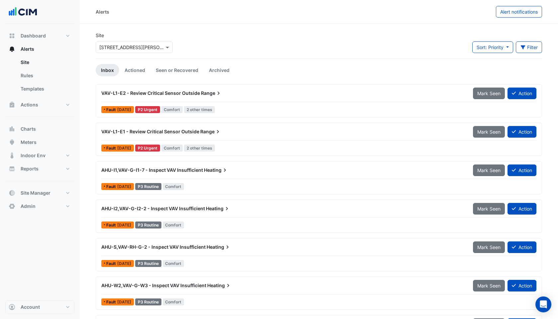
click at [107, 47] on input "text" at bounding box center [127, 47] width 56 height 7
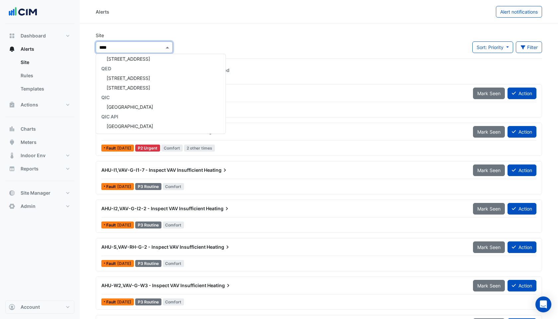
scroll to position [3, 0]
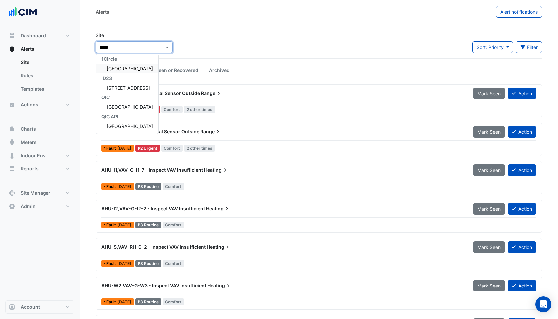
type input "******"
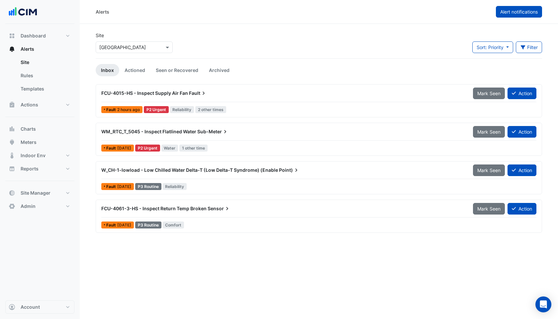
click at [521, 9] on span "Alert notifications" at bounding box center [519, 12] width 38 height 6
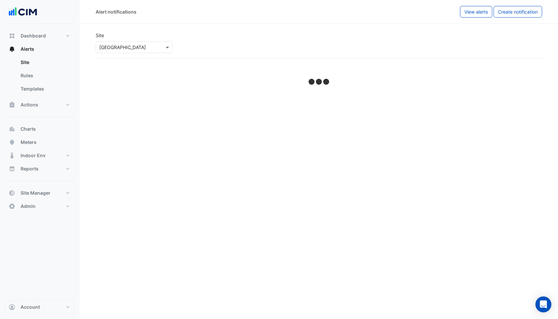
select select "******"
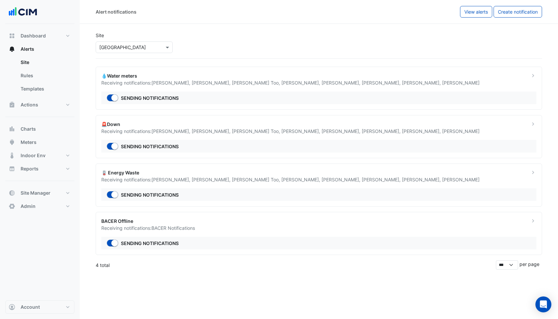
click at [137, 82] on div "Receiving notifications: [PERSON_NAME] , [PERSON_NAME] [PERSON_NAME] Too , [PER…" at bounding box center [311, 82] width 420 height 7
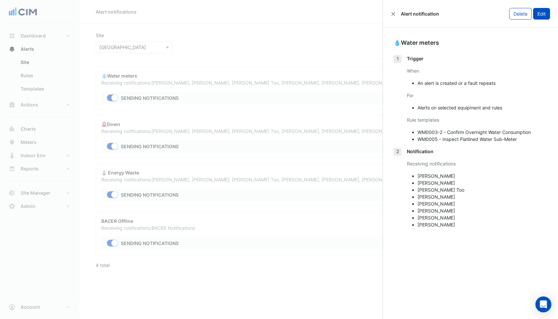
click at [543, 13] on button "Edit" at bounding box center [541, 14] width 17 height 12
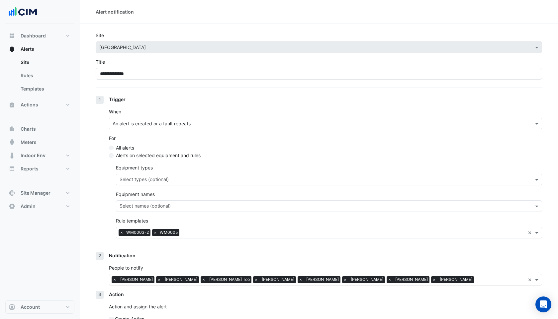
scroll to position [37, 0]
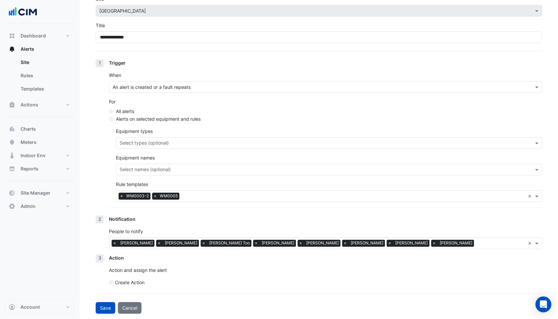
click at [114, 283] on div "Create Action" at bounding box center [325, 282] width 433 height 7
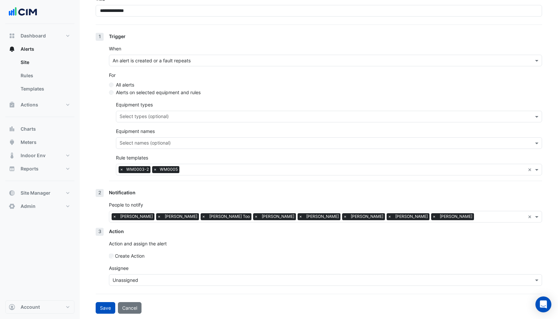
click at [124, 276] on div "Unassigned" at bounding box center [325, 281] width 433 height 12
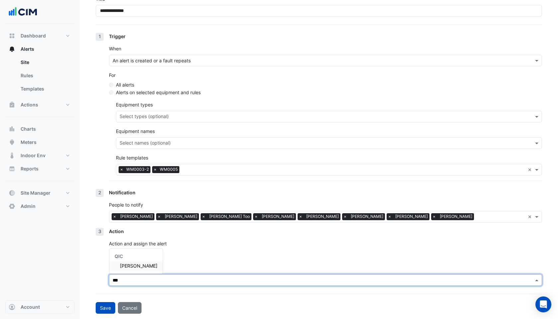
type input "****"
click at [131, 264] on span "[PERSON_NAME]" at bounding box center [139, 266] width 38 height 6
click at [106, 308] on button "Save" at bounding box center [106, 309] width 20 height 12
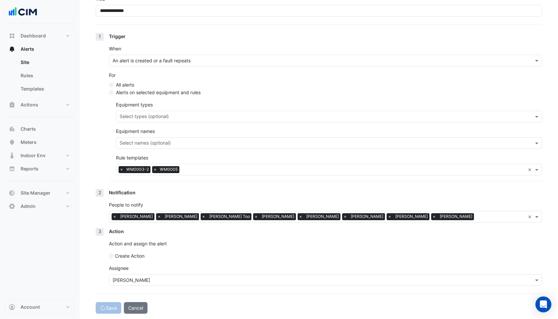
select select "******"
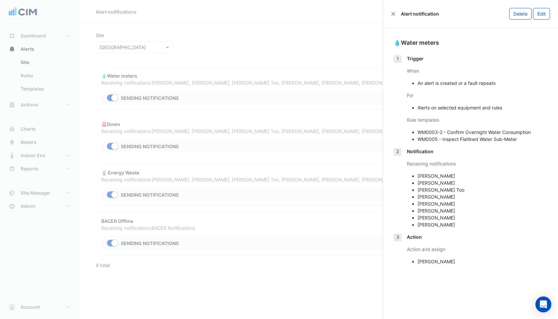
drag, startPoint x: 418, startPoint y: 177, endPoint x: 461, endPoint y: 222, distance: 62.5
click at [461, 222] on ul "[PERSON_NAME] [PERSON_NAME] [PERSON_NAME] Too [PERSON_NAME] [PERSON_NAME] [PERS…" at bounding box center [477, 201] width 140 height 56
click at [461, 222] on li "[PERSON_NAME]" at bounding box center [482, 225] width 130 height 7
click at [365, 288] on ngb-offcanvas-backdrop at bounding box center [279, 159] width 558 height 319
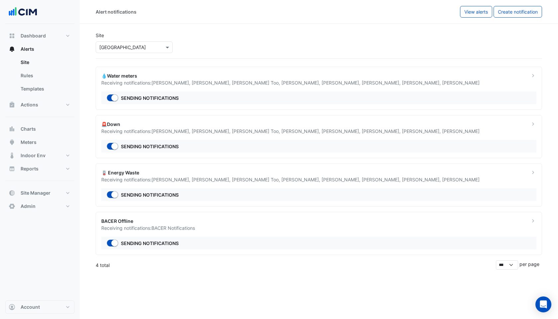
click at [319, 80] on div "Receiving notifications: [PERSON_NAME] , [PERSON_NAME] [PERSON_NAME] Too , [PER…" at bounding box center [311, 82] width 420 height 7
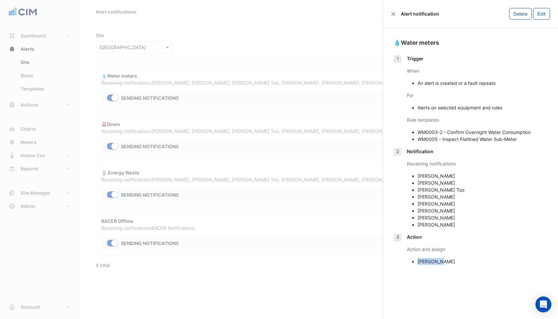
drag, startPoint x: 418, startPoint y: 262, endPoint x: 441, endPoint y: 262, distance: 22.9
click at [441, 262] on li "[PERSON_NAME]" at bounding box center [482, 261] width 130 height 7
click at [372, 283] on ngb-offcanvas-backdrop at bounding box center [279, 159] width 558 height 319
